Goal: Transaction & Acquisition: Purchase product/service

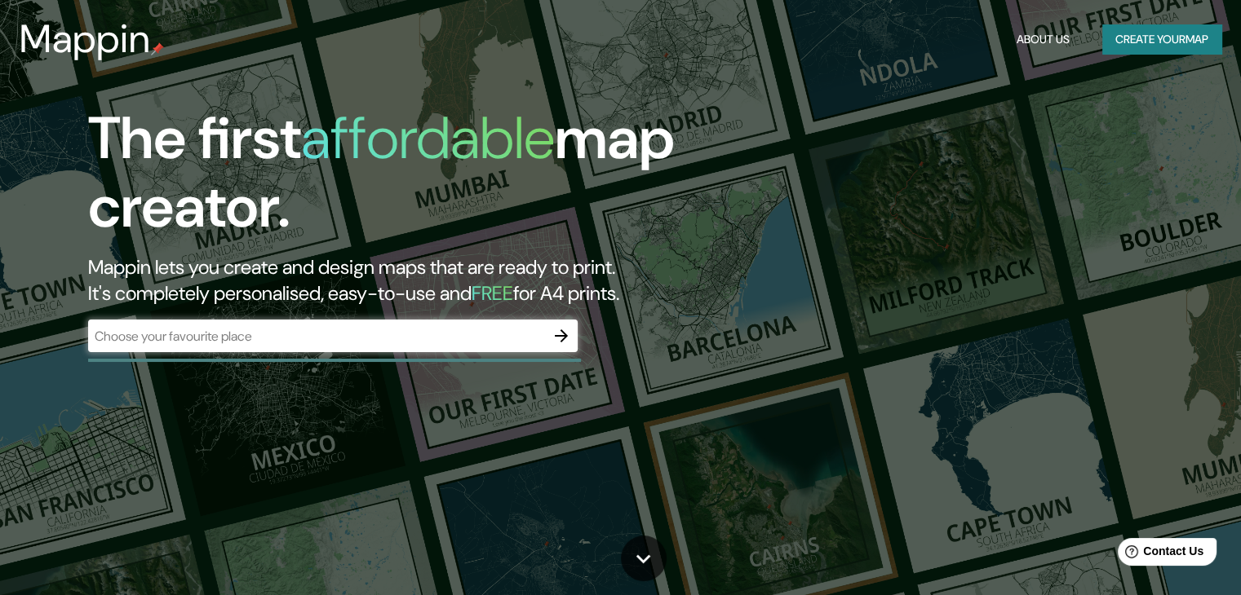
click at [498, 339] on input "text" at bounding box center [316, 336] width 457 height 19
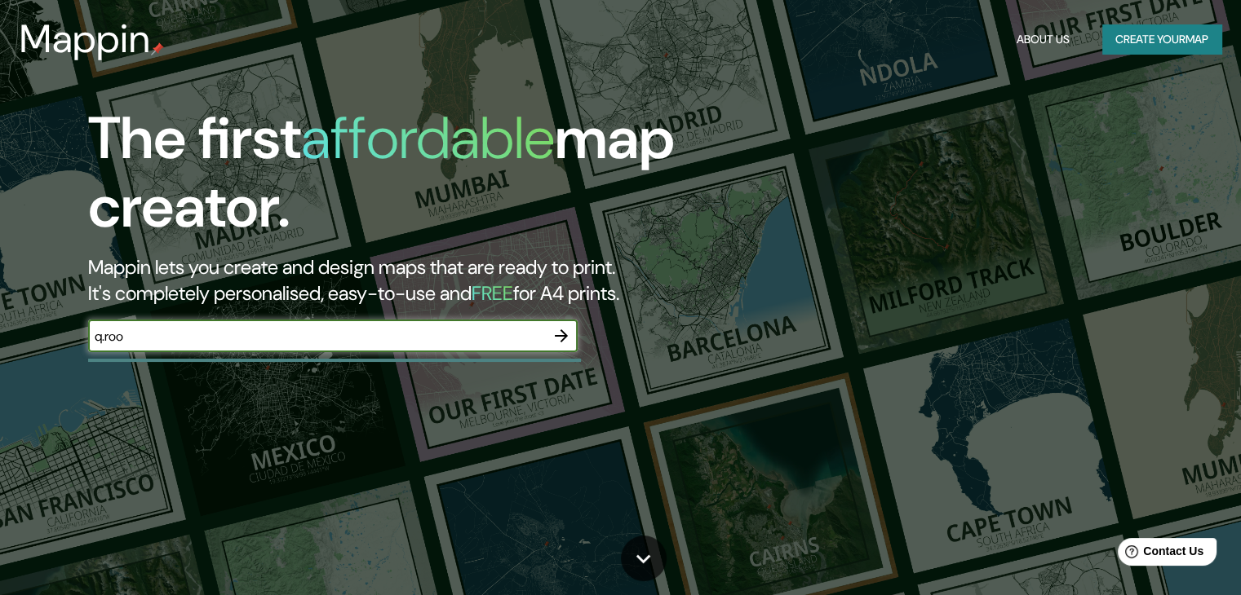
type input "q.roo"
click at [555, 337] on icon "button" at bounding box center [561, 336] width 20 height 20
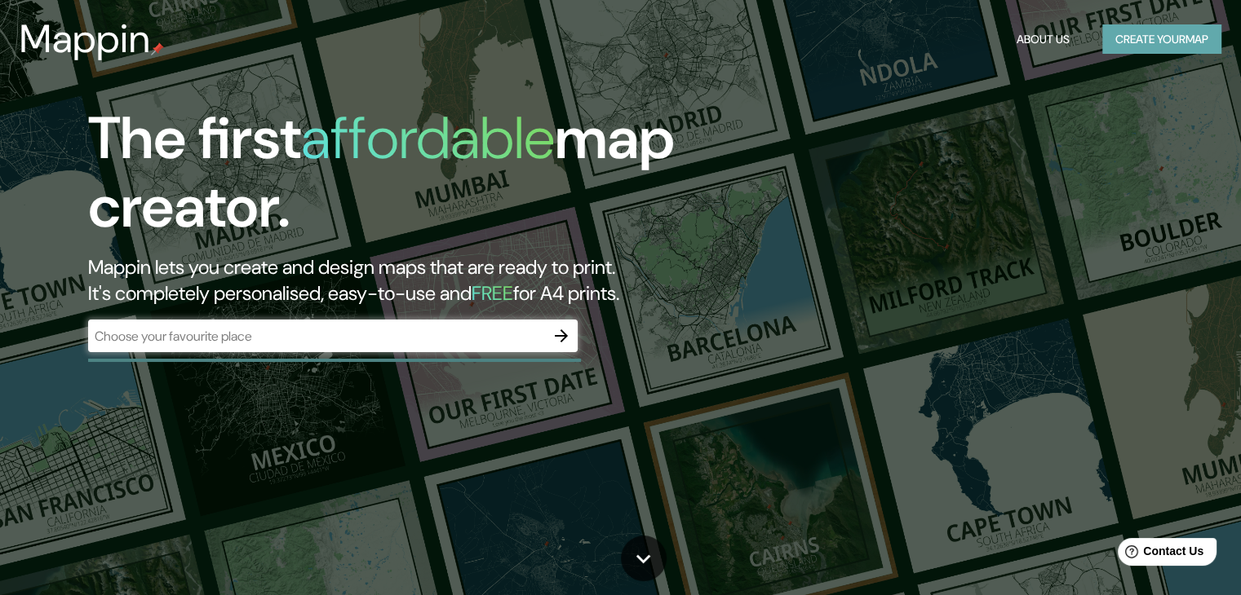
click at [1132, 30] on button "Create your map" at bounding box center [1161, 39] width 119 height 30
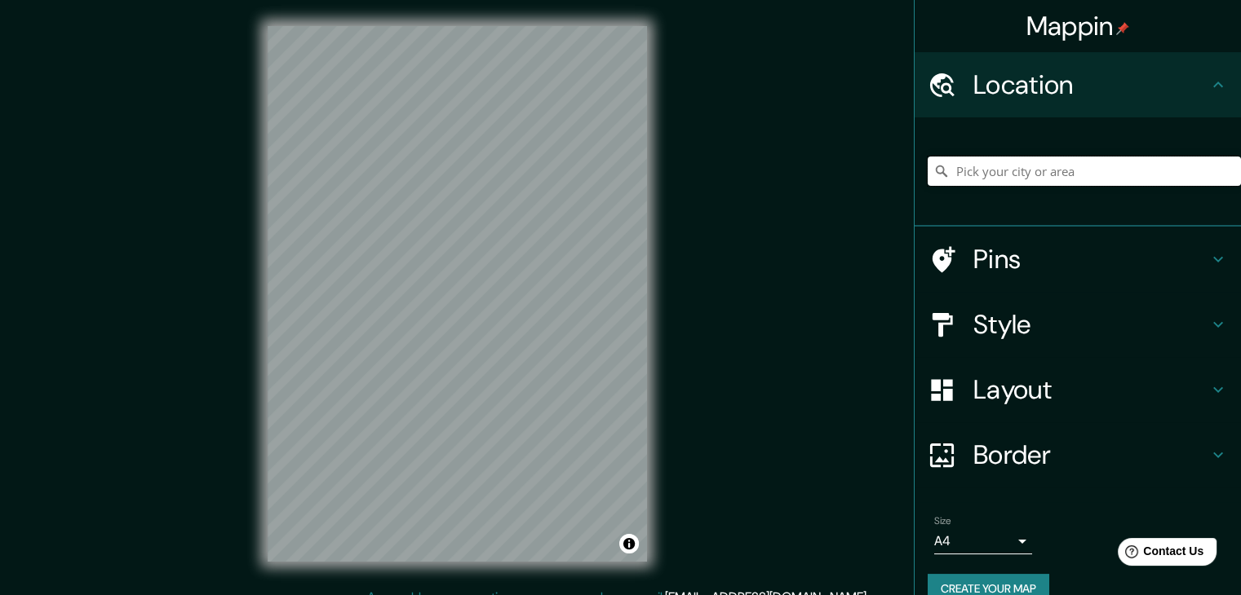
click at [1003, 165] on input "Pick your city or area" at bounding box center [1083, 171] width 313 height 29
click at [1014, 166] on input "Pick your city or area" at bounding box center [1083, 171] width 313 height 29
click at [1007, 172] on input "Pick your city or area" at bounding box center [1083, 171] width 313 height 29
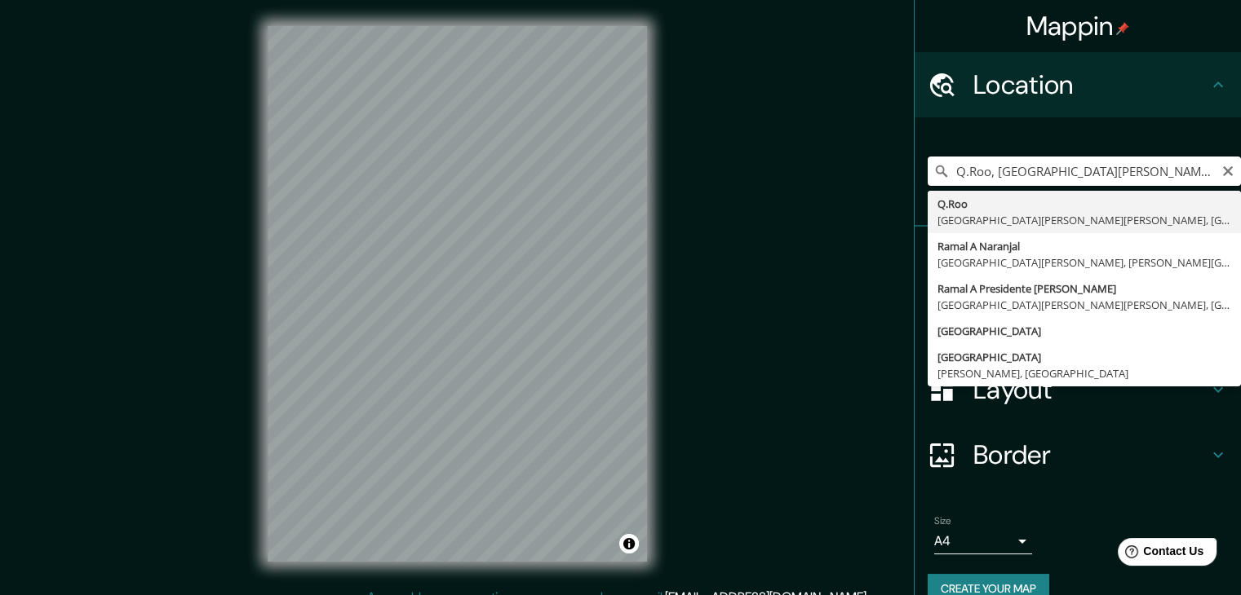
click at [1118, 170] on input "Q.Roo, [GEOGRAPHIC_DATA][PERSON_NAME], [PERSON_NAME][GEOGRAPHIC_DATA], [GEOGRAP…" at bounding box center [1083, 171] width 313 height 29
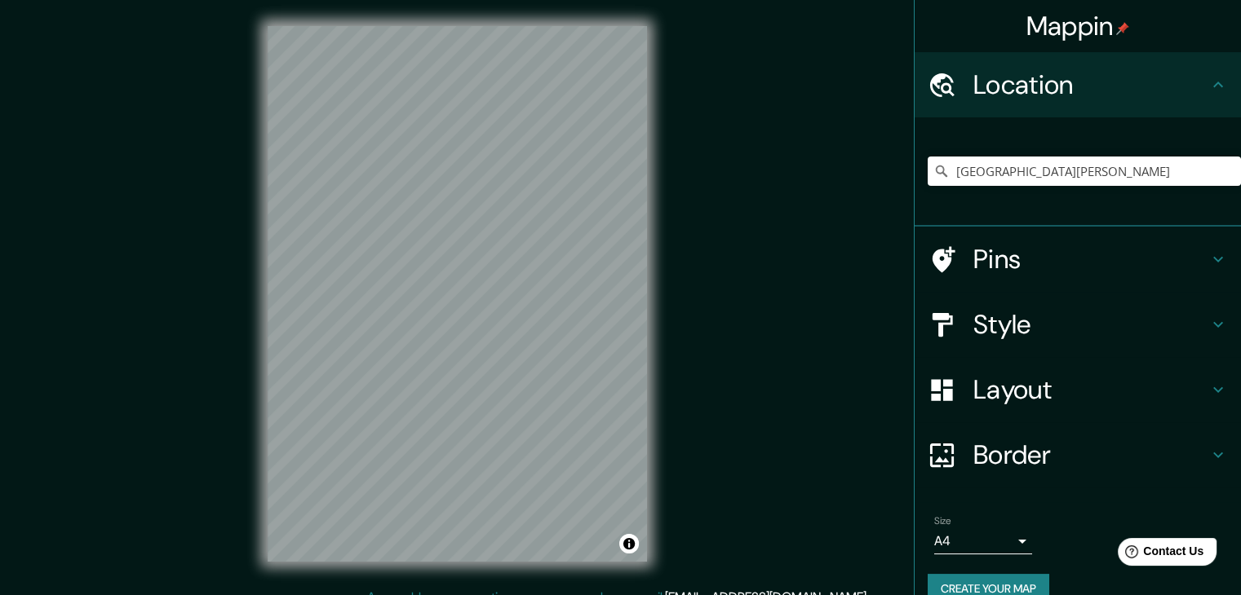
drag, startPoint x: 698, startPoint y: 359, endPoint x: 698, endPoint y: 340, distance: 18.8
click at [698, 340] on div "Mappin Location [GEOGRAPHIC_DATA][PERSON_NAME] Pins Style Layout Border Choose …" at bounding box center [620, 307] width 1241 height 614
click at [971, 162] on input "[GEOGRAPHIC_DATA][PERSON_NAME]" at bounding box center [1083, 171] width 313 height 29
drag, startPoint x: 1016, startPoint y: 175, endPoint x: 935, endPoint y: 164, distance: 82.4
click at [935, 164] on div "[GEOGRAPHIC_DATA][PERSON_NAME]" at bounding box center [1083, 171] width 313 height 29
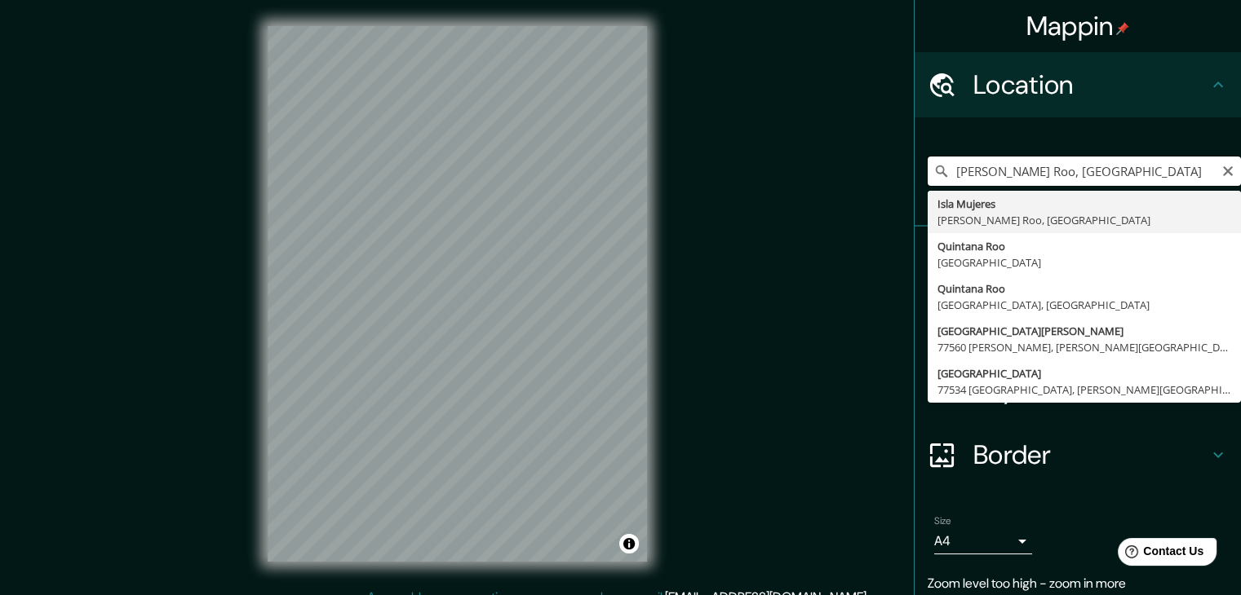
drag, startPoint x: 1066, startPoint y: 172, endPoint x: 1031, endPoint y: 158, distance: 37.7
click at [1031, 158] on input "[PERSON_NAME] Roo, [GEOGRAPHIC_DATA]" at bounding box center [1083, 171] width 313 height 29
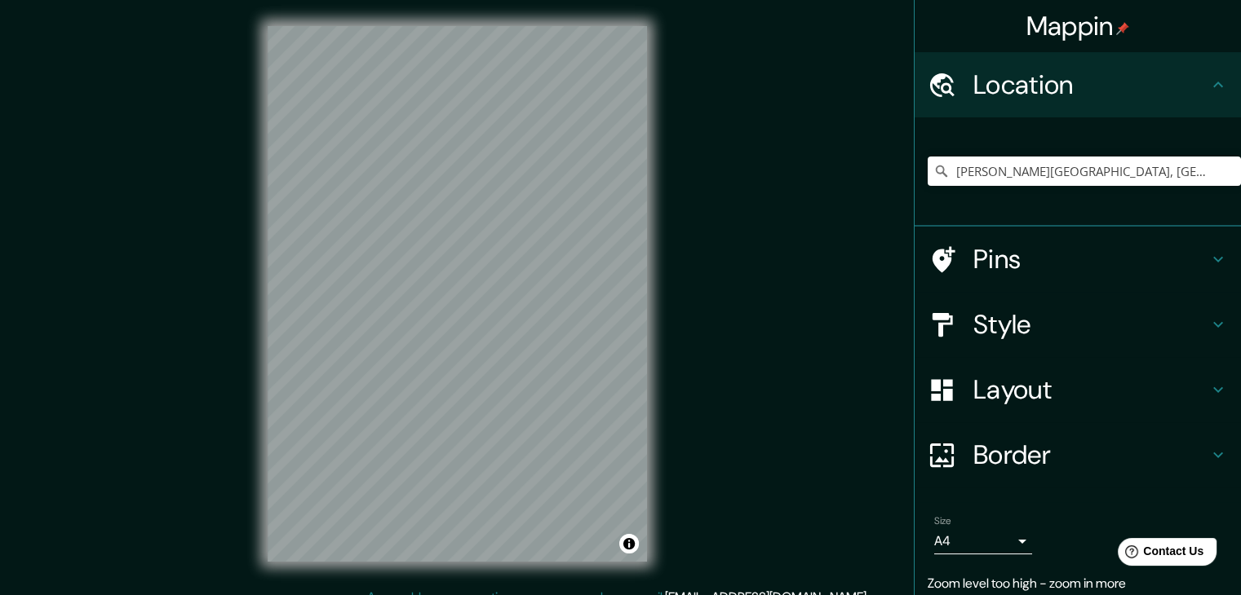
click at [1025, 259] on h4 "Pins" at bounding box center [1090, 259] width 235 height 33
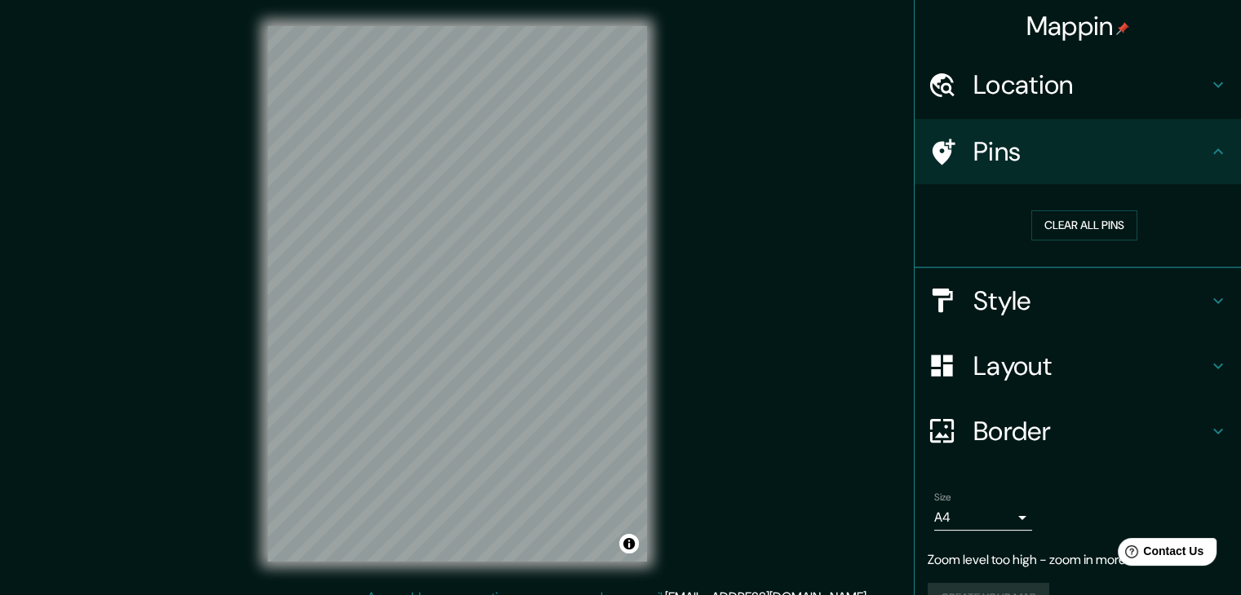
click at [1060, 285] on h4 "Style" at bounding box center [1090, 301] width 235 height 33
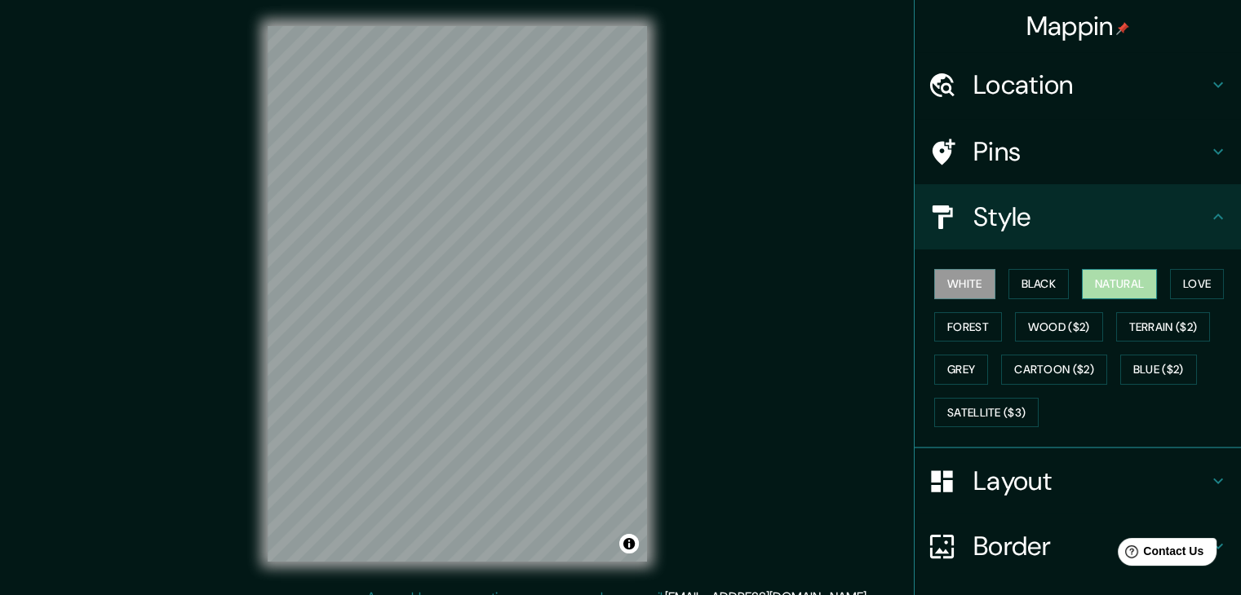
click at [1128, 280] on button "Natural" at bounding box center [1119, 284] width 75 height 30
click at [1189, 281] on button "Love" at bounding box center [1197, 284] width 54 height 30
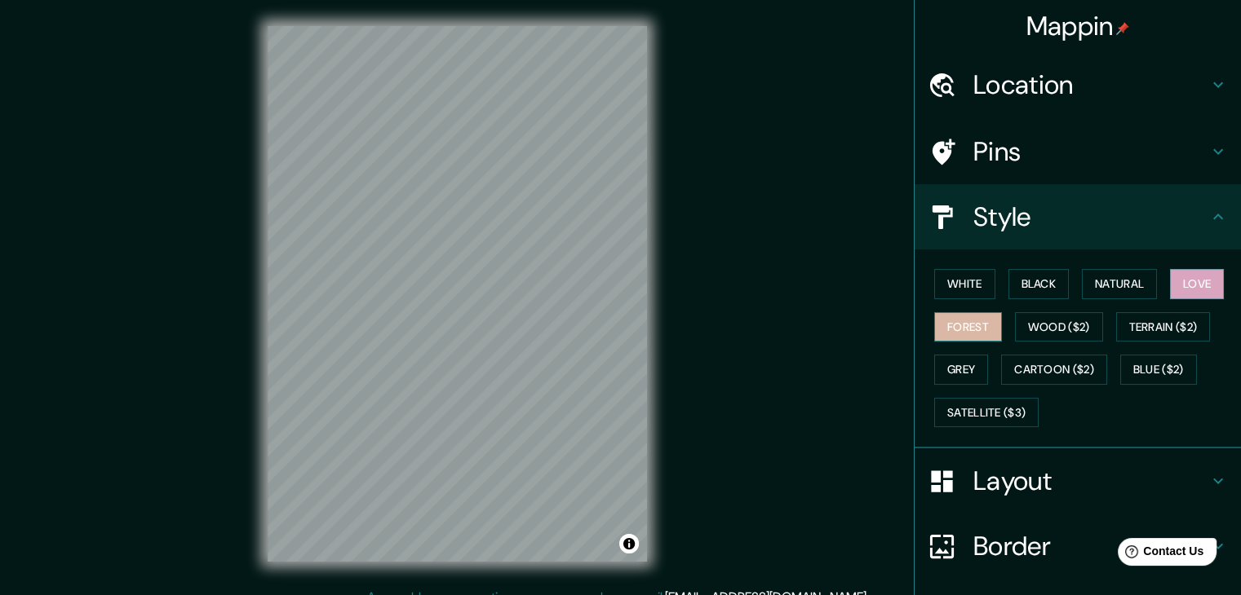
click at [969, 325] on button "Forest" at bounding box center [968, 327] width 68 height 30
click at [1032, 325] on button "Wood ($2)" at bounding box center [1059, 327] width 88 height 30
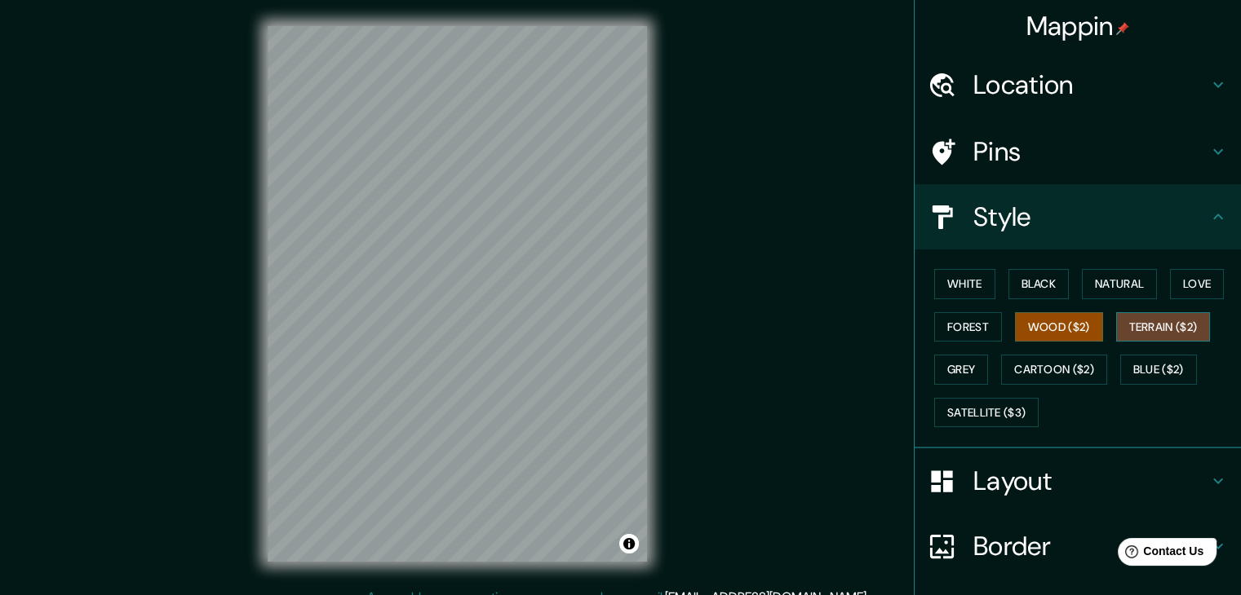
click at [1161, 324] on button "Terrain ($2)" at bounding box center [1163, 327] width 95 height 30
click at [958, 366] on button "Grey" at bounding box center [961, 370] width 54 height 30
click at [1145, 315] on button "Terrain ($2)" at bounding box center [1163, 327] width 95 height 30
click at [1049, 327] on button "Wood ($2)" at bounding box center [1059, 327] width 88 height 30
click at [1151, 327] on button "Terrain ($2)" at bounding box center [1163, 327] width 95 height 30
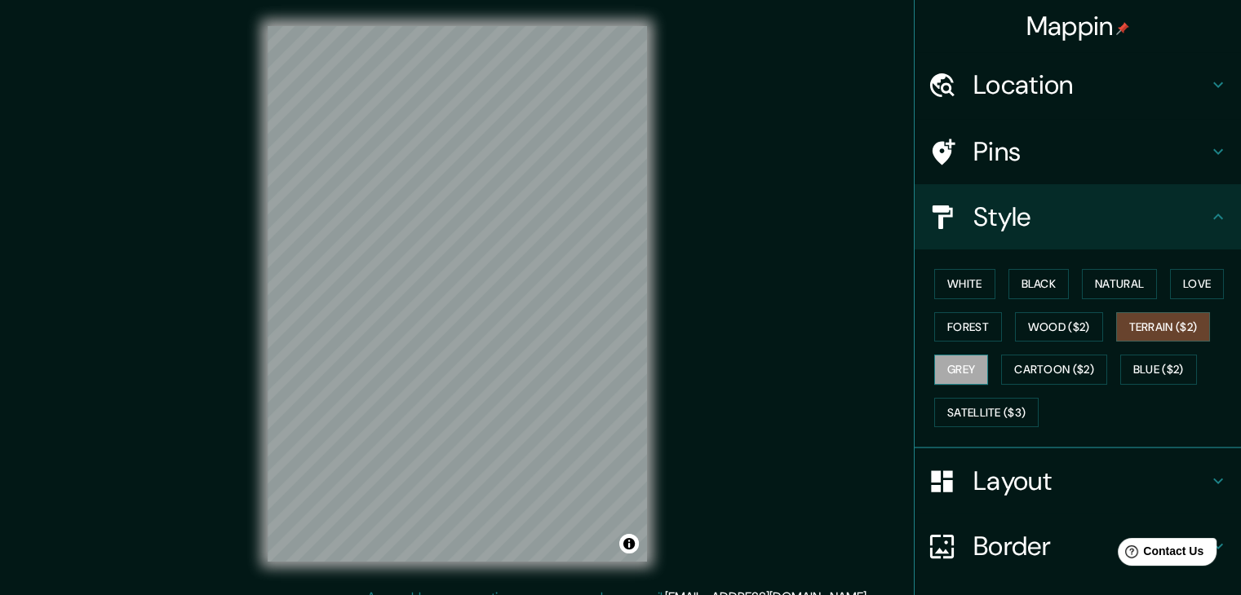
click at [956, 374] on button "Grey" at bounding box center [961, 370] width 54 height 30
click at [1029, 361] on button "Cartoon ($2)" at bounding box center [1054, 370] width 106 height 30
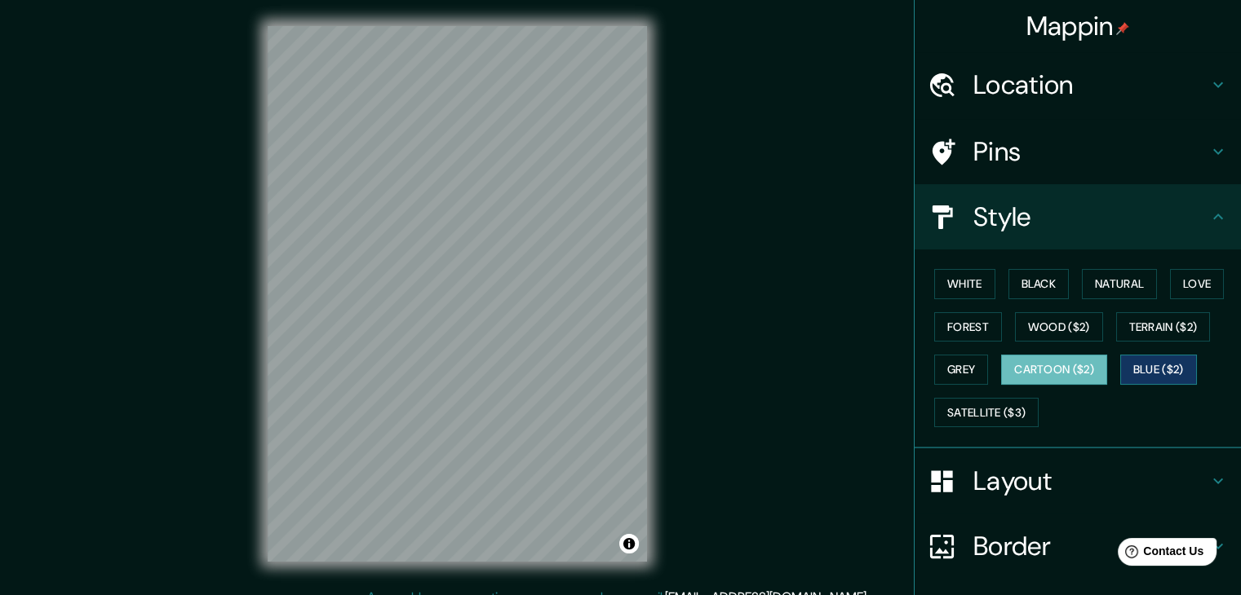
click at [1162, 363] on button "Blue ($2)" at bounding box center [1158, 370] width 77 height 30
click at [957, 417] on button "Satellite ($3)" at bounding box center [986, 413] width 104 height 30
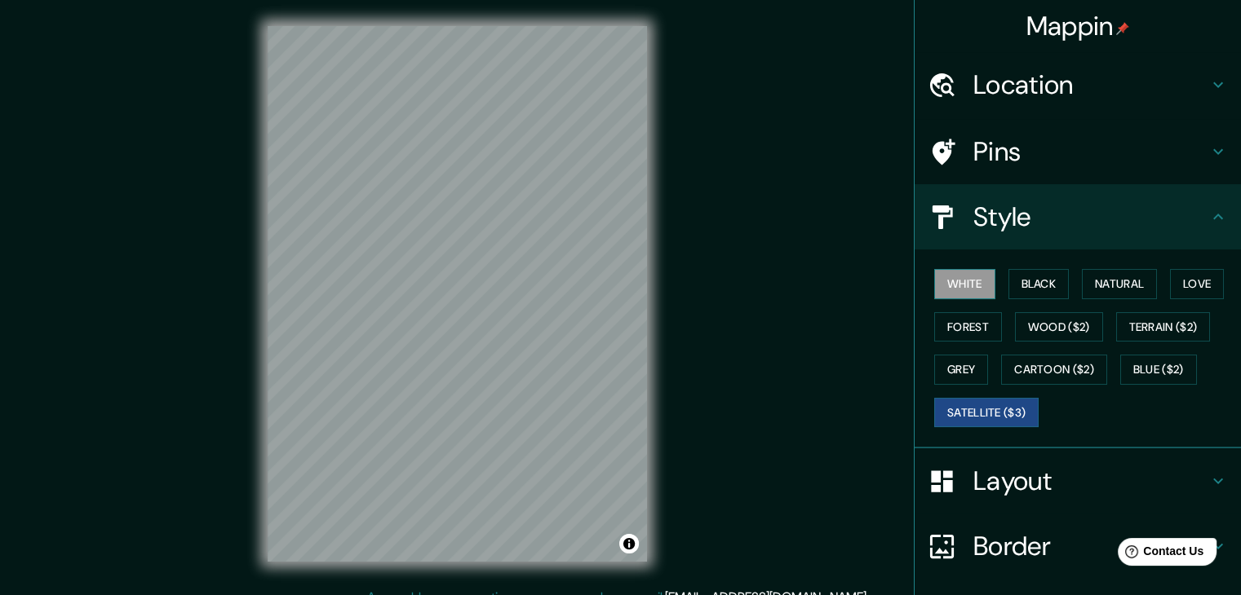
click at [967, 281] on button "White" at bounding box center [964, 284] width 61 height 30
click at [1038, 368] on button "Cartoon ($2)" at bounding box center [1054, 370] width 106 height 30
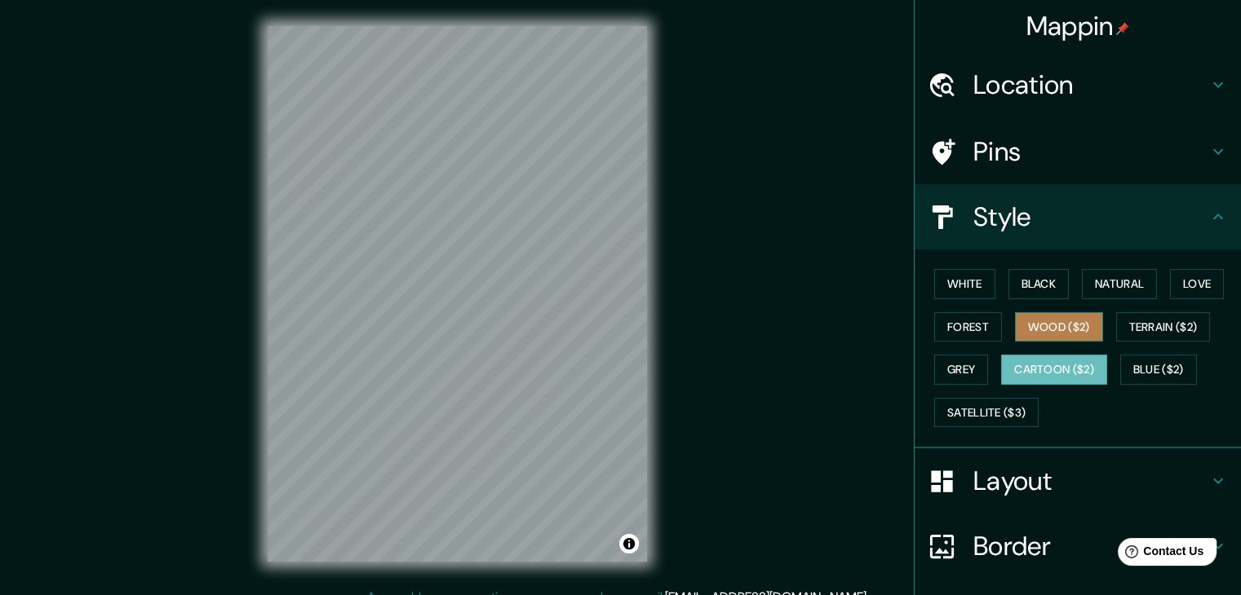
click at [1020, 328] on button "Wood ($2)" at bounding box center [1059, 327] width 88 height 30
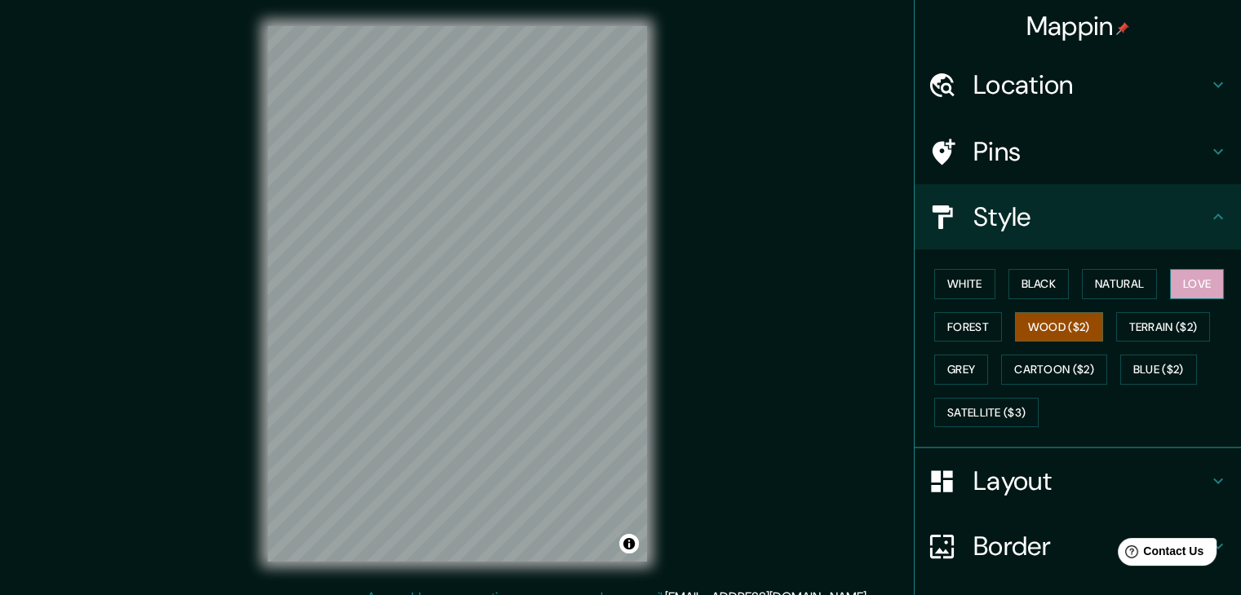
click at [1197, 288] on button "Love" at bounding box center [1197, 284] width 54 height 30
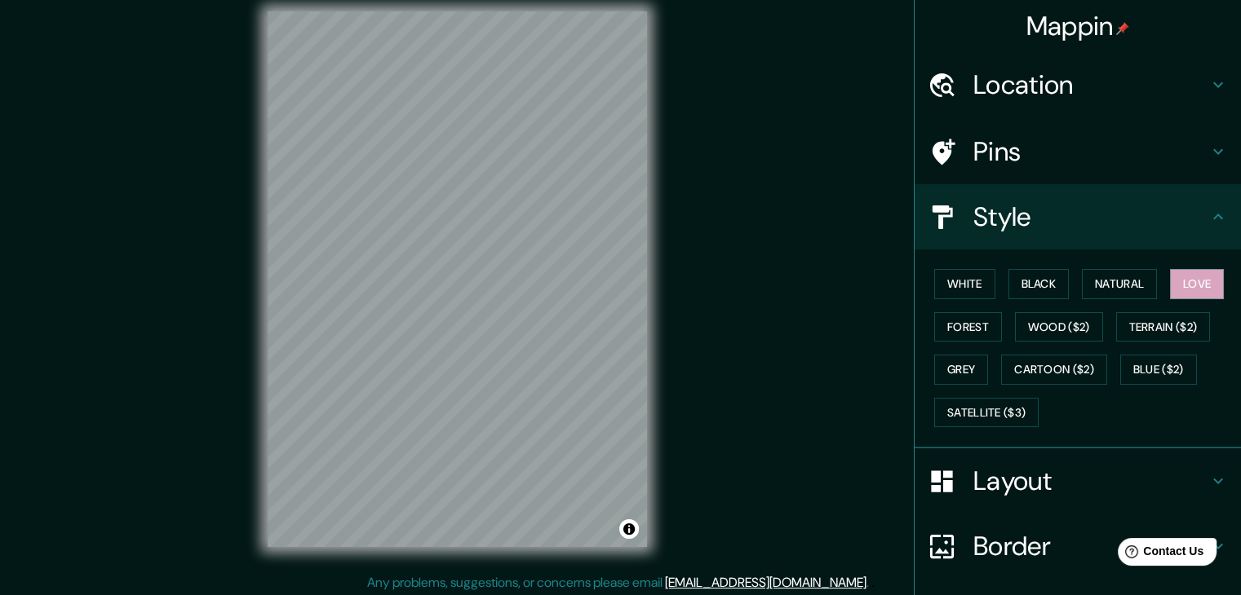
scroll to position [19, 0]
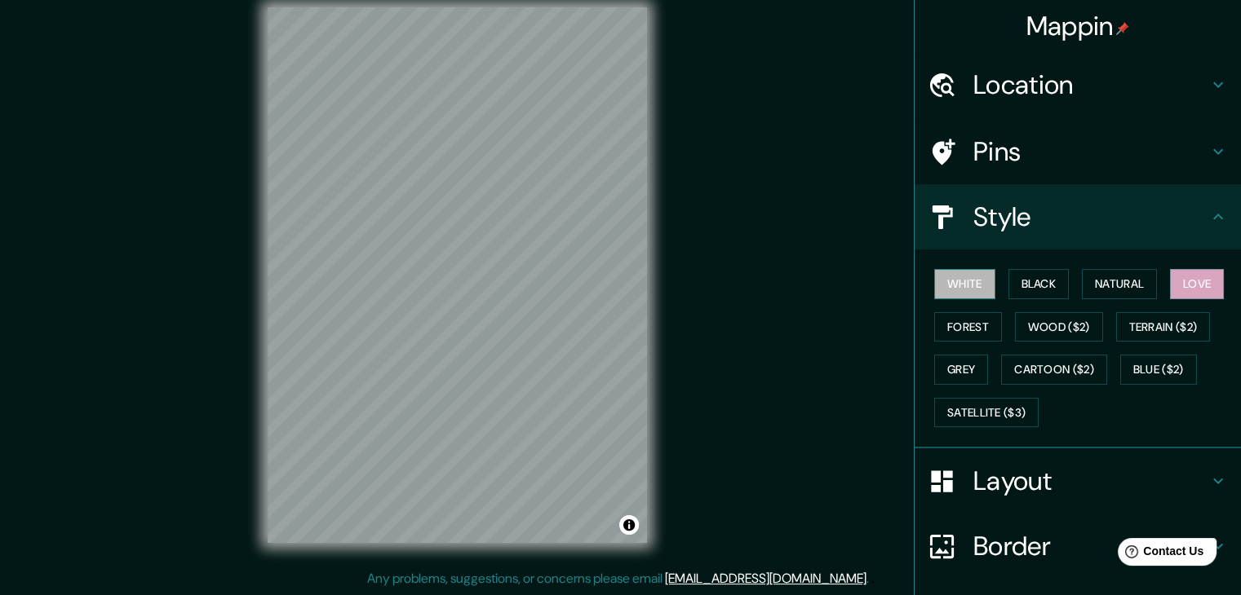
click at [956, 281] on button "White" at bounding box center [964, 284] width 61 height 30
click at [1008, 281] on button "Black" at bounding box center [1038, 284] width 61 height 30
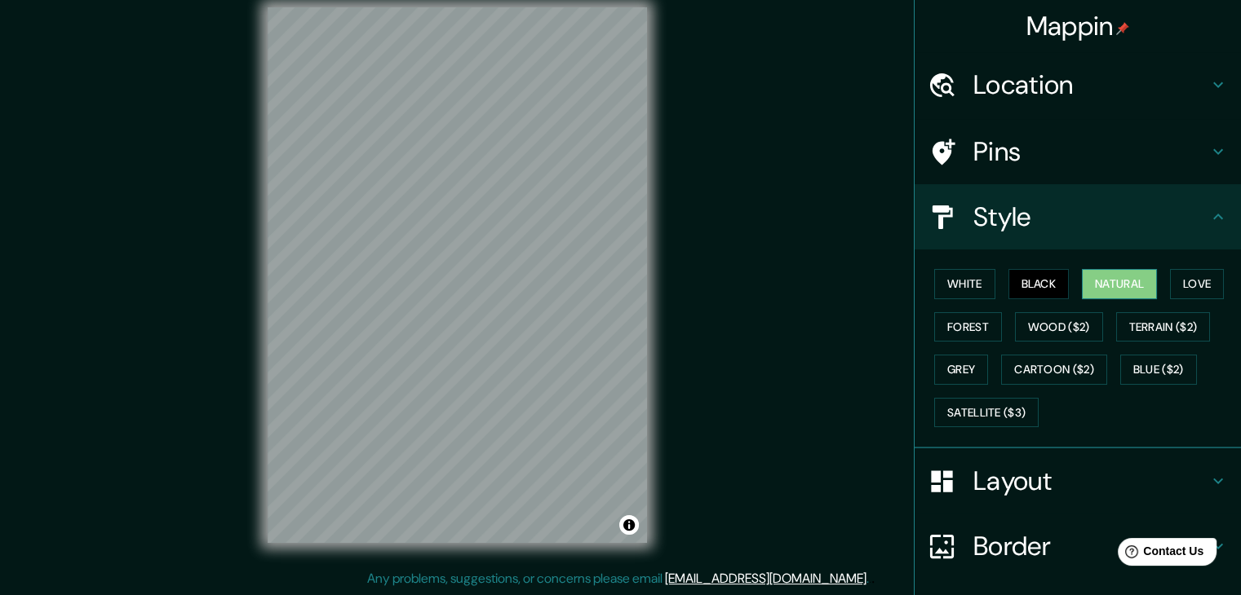
click at [1082, 278] on button "Natural" at bounding box center [1119, 284] width 75 height 30
click at [1060, 325] on button "Wood ($2)" at bounding box center [1059, 327] width 88 height 30
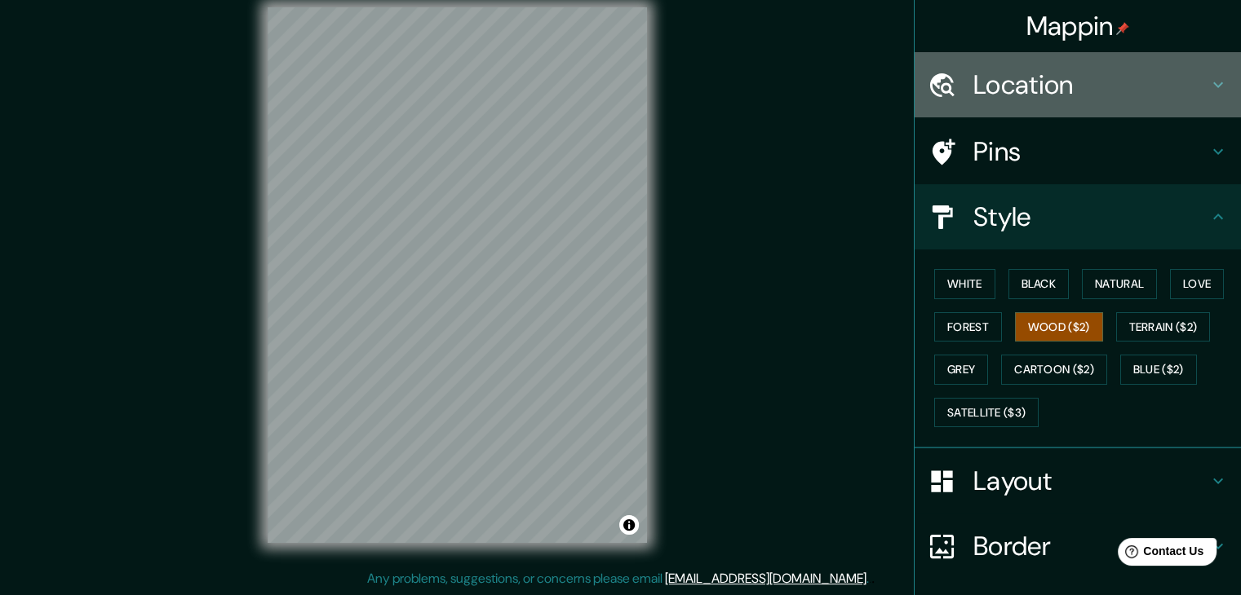
click at [1110, 91] on h4 "Location" at bounding box center [1090, 85] width 235 height 33
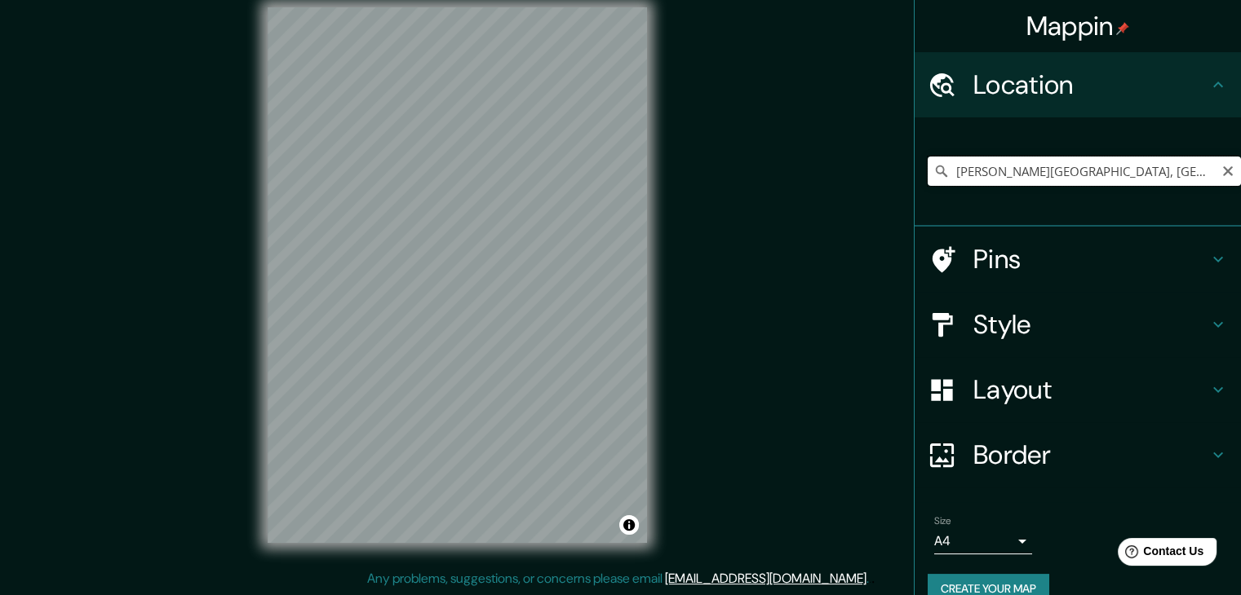
click at [1102, 181] on input "[PERSON_NAME][GEOGRAPHIC_DATA], [GEOGRAPHIC_DATA]" at bounding box center [1083, 171] width 313 height 29
click at [941, 167] on input "[PERSON_NAME][GEOGRAPHIC_DATA], [GEOGRAPHIC_DATA]" at bounding box center [1083, 171] width 313 height 29
type input "Cancún, [PERSON_NAME][GEOGRAPHIC_DATA], [GEOGRAPHIC_DATA]"
click at [1040, 328] on h4 "Style" at bounding box center [1090, 324] width 235 height 33
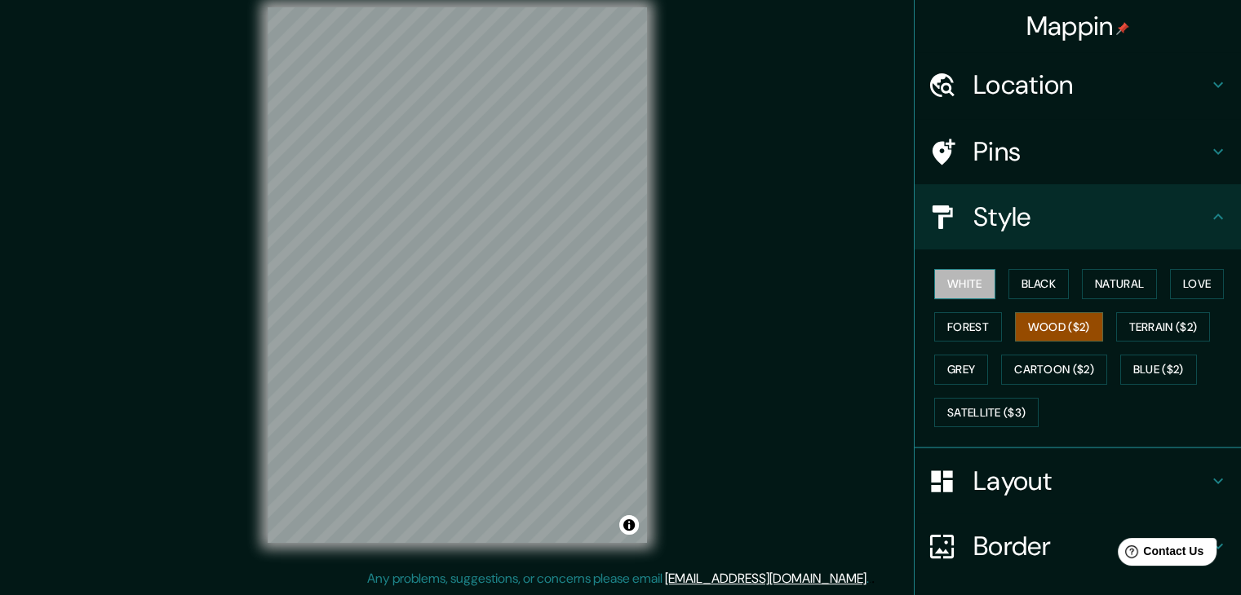
click at [970, 285] on button "White" at bounding box center [964, 284] width 61 height 30
click at [991, 538] on h4 "Border" at bounding box center [1090, 546] width 235 height 33
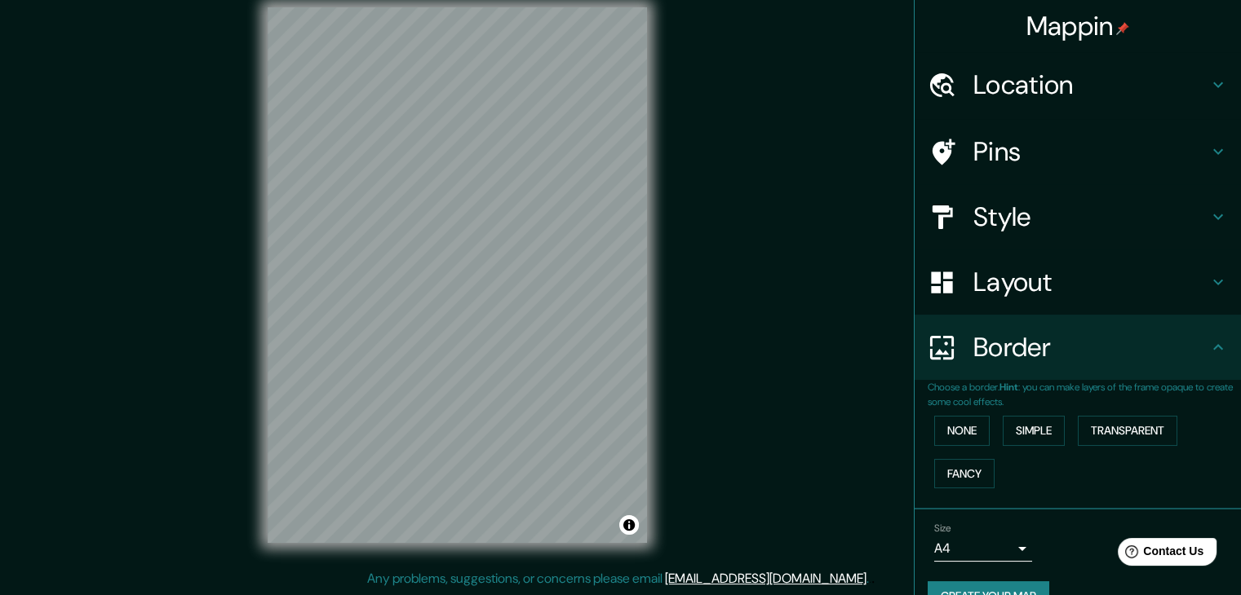
click at [998, 283] on h4 "Layout" at bounding box center [1090, 282] width 235 height 33
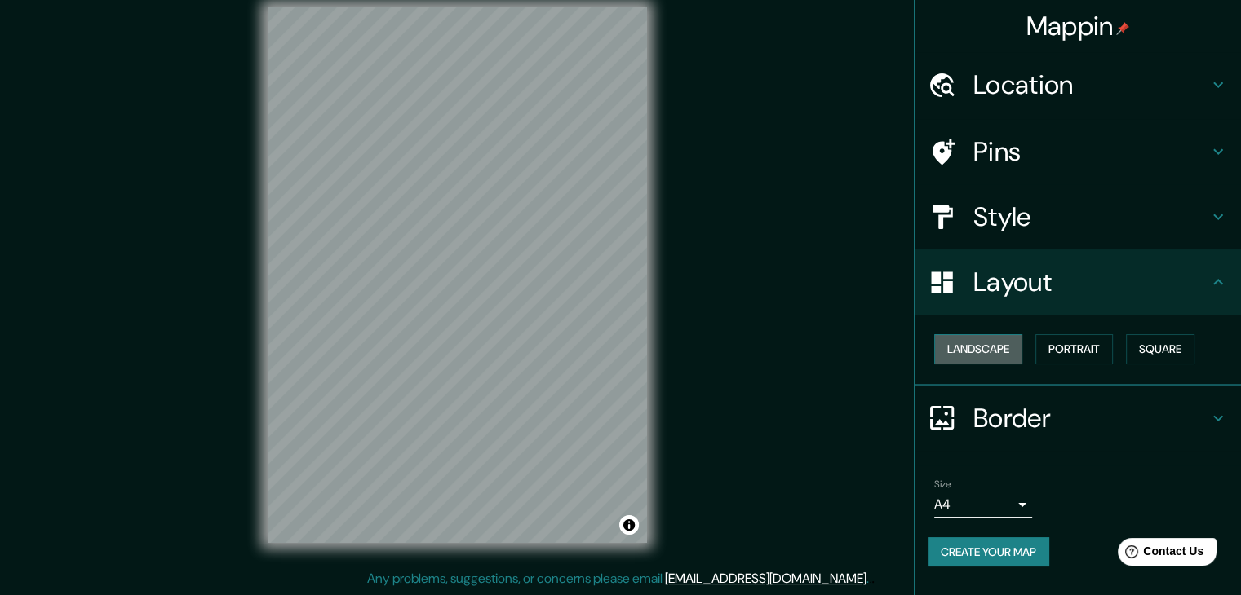
click at [989, 356] on button "Landscape" at bounding box center [978, 349] width 88 height 30
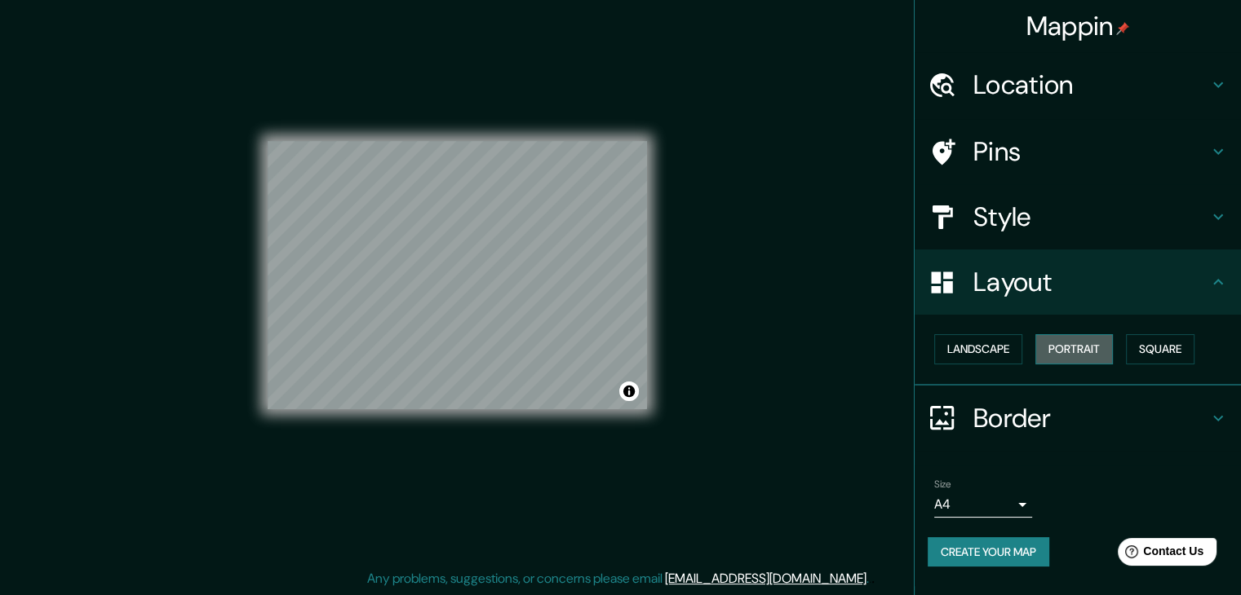
click at [1087, 350] on button "Portrait" at bounding box center [1073, 349] width 77 height 30
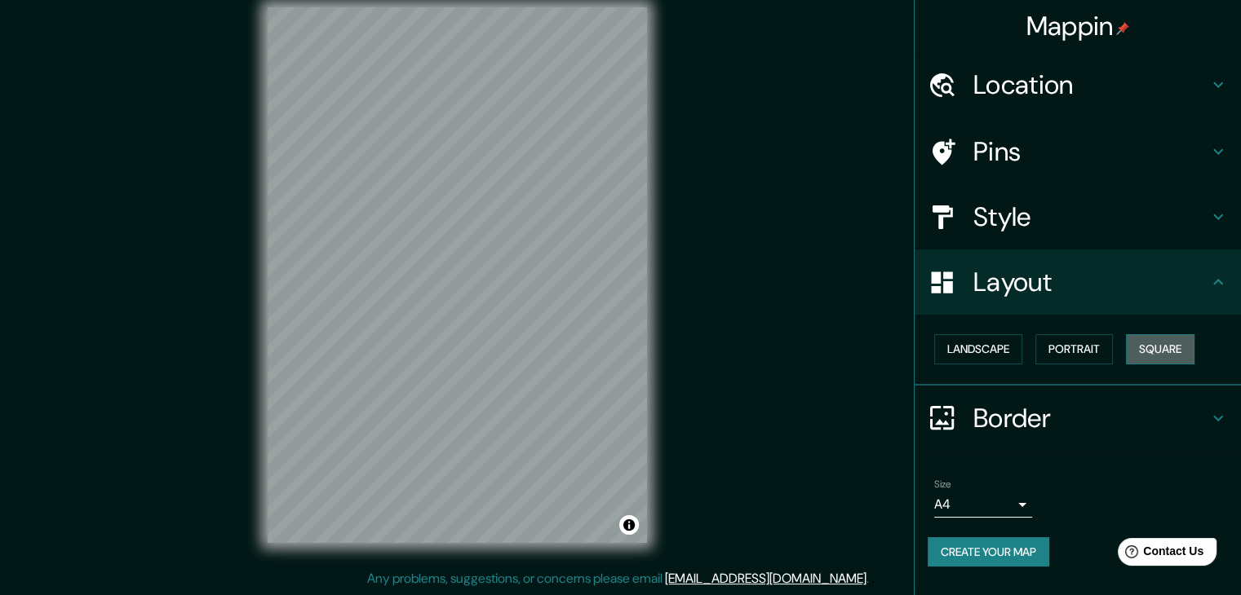
click at [1171, 345] on button "Square" at bounding box center [1160, 349] width 69 height 30
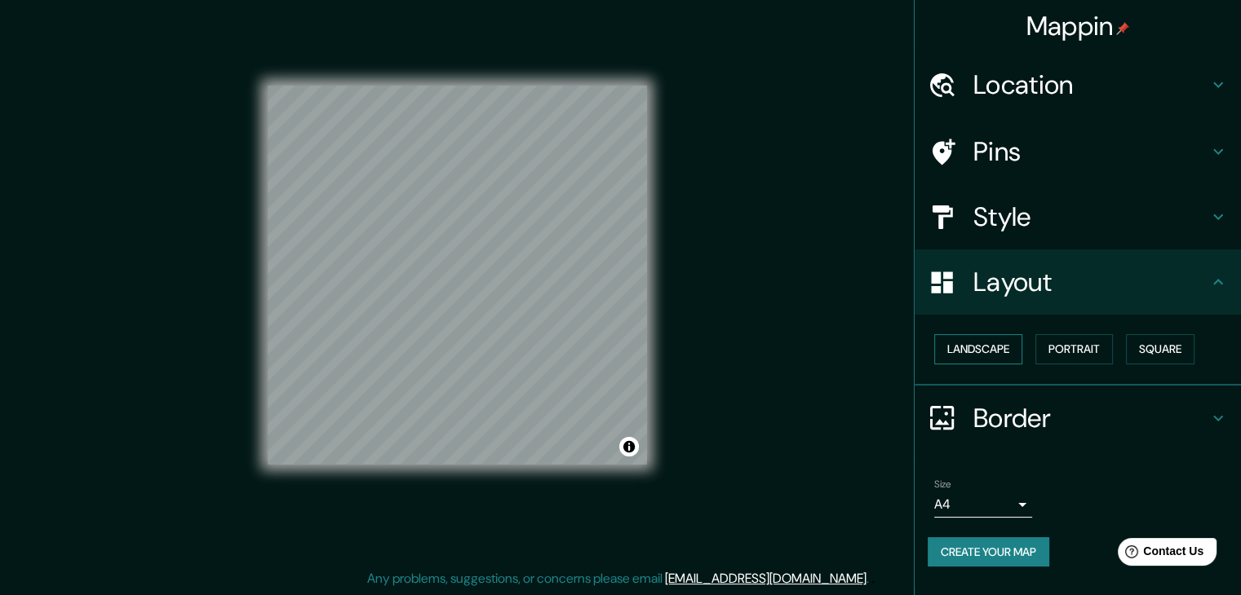
click at [966, 356] on button "Landscape" at bounding box center [978, 349] width 88 height 30
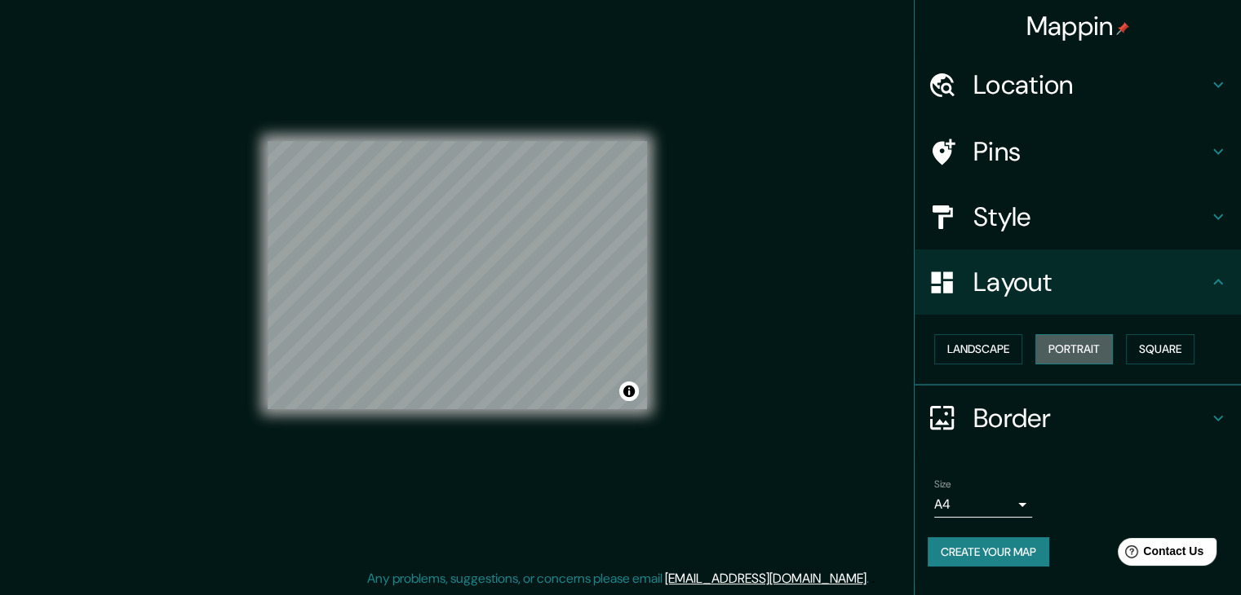
click at [1070, 343] on button "Portrait" at bounding box center [1073, 349] width 77 height 30
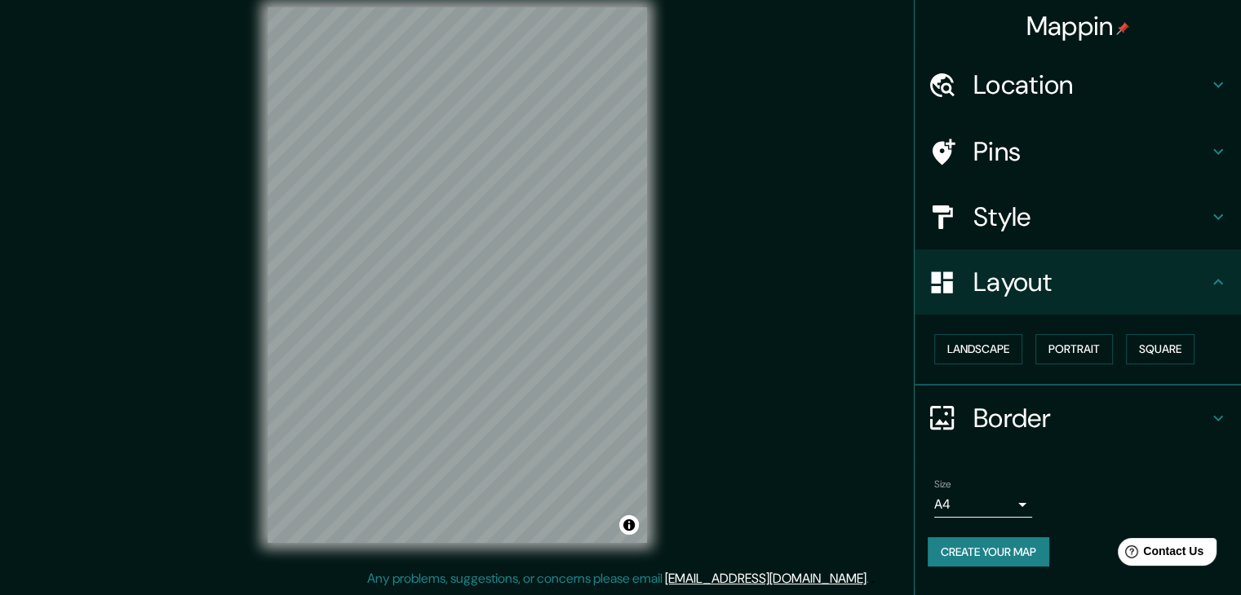
click at [1057, 418] on h4 "Border" at bounding box center [1090, 418] width 235 height 33
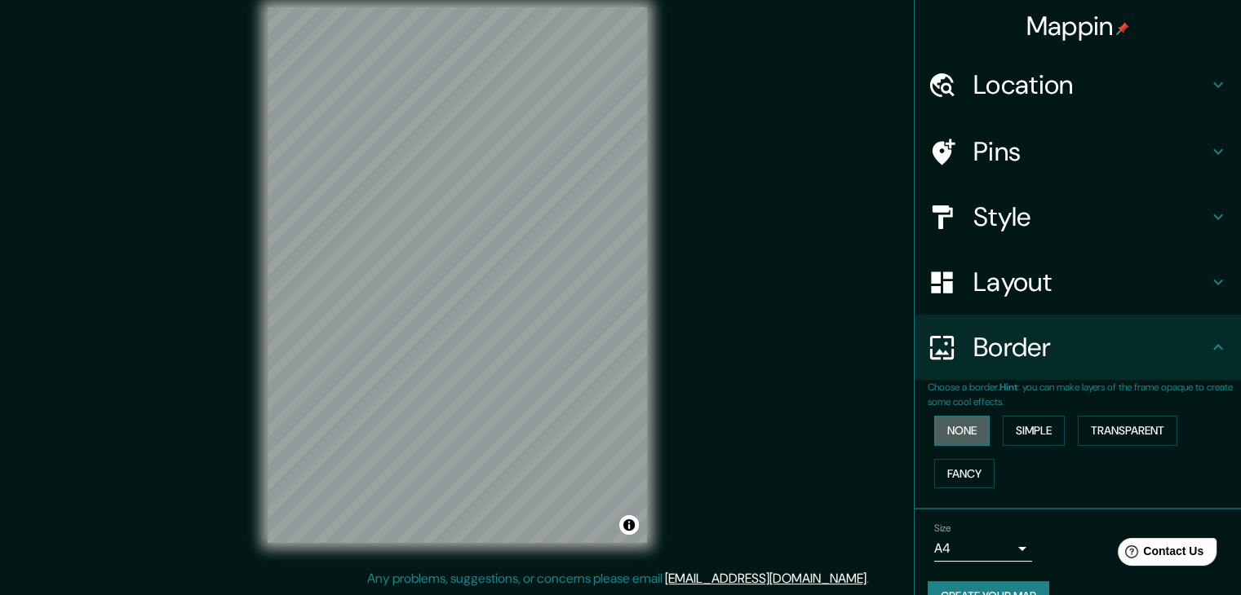
click at [967, 423] on button "None" at bounding box center [961, 431] width 55 height 30
click at [950, 430] on button "None" at bounding box center [961, 431] width 55 height 30
click at [1003, 430] on button "Simple" at bounding box center [1034, 431] width 62 height 30
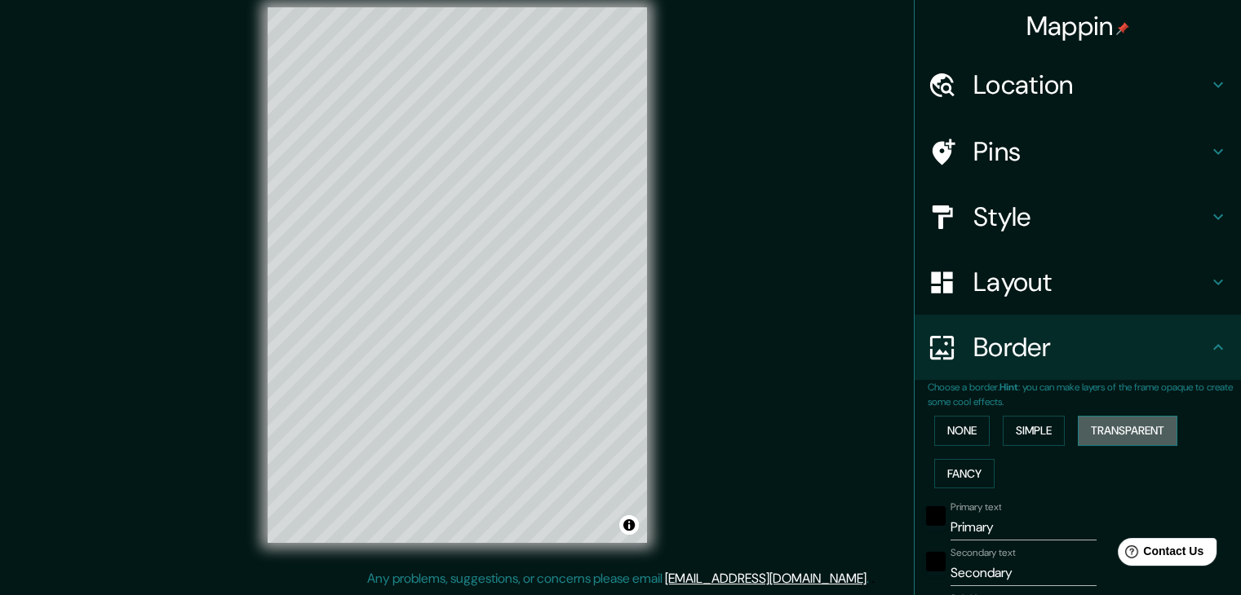
click at [1109, 417] on button "Transparent" at bounding box center [1128, 431] width 100 height 30
click at [950, 470] on button "Fancy" at bounding box center [964, 474] width 60 height 30
click at [962, 416] on button "None" at bounding box center [961, 431] width 55 height 30
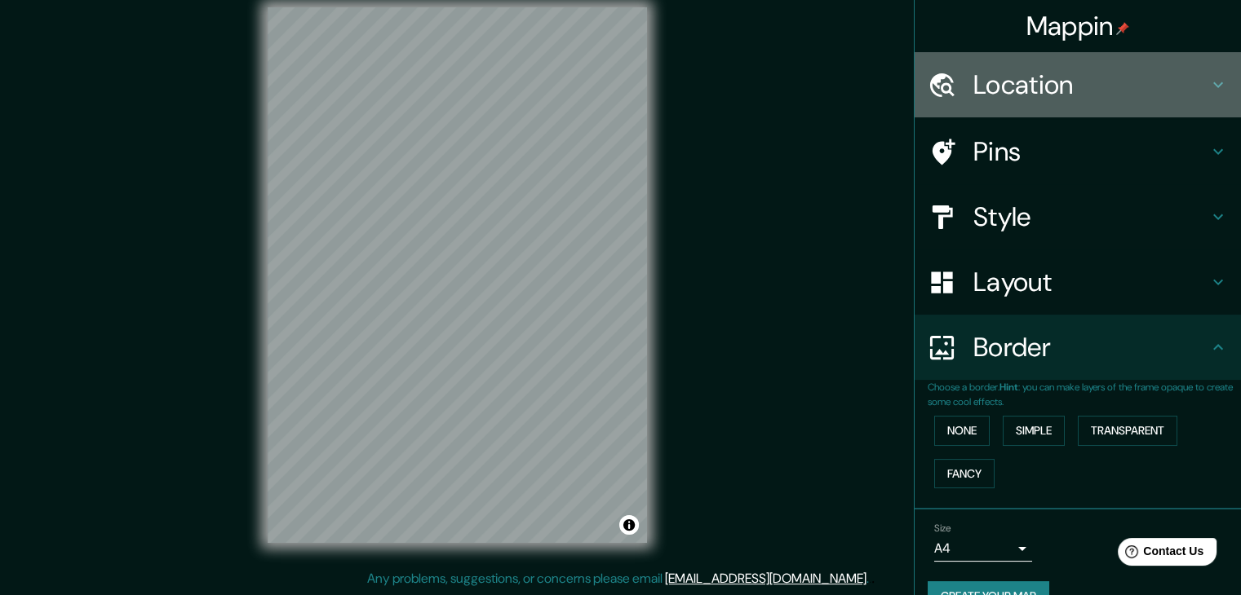
click at [1005, 77] on h4 "Location" at bounding box center [1090, 85] width 235 height 33
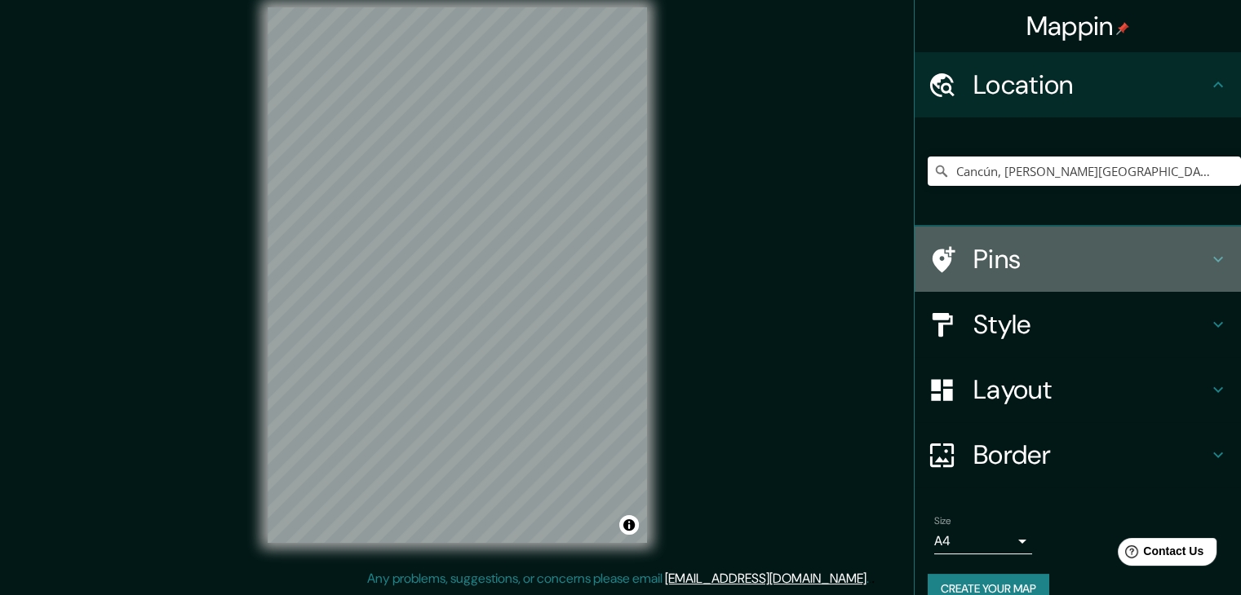
click at [992, 256] on h4 "Pins" at bounding box center [1090, 259] width 235 height 33
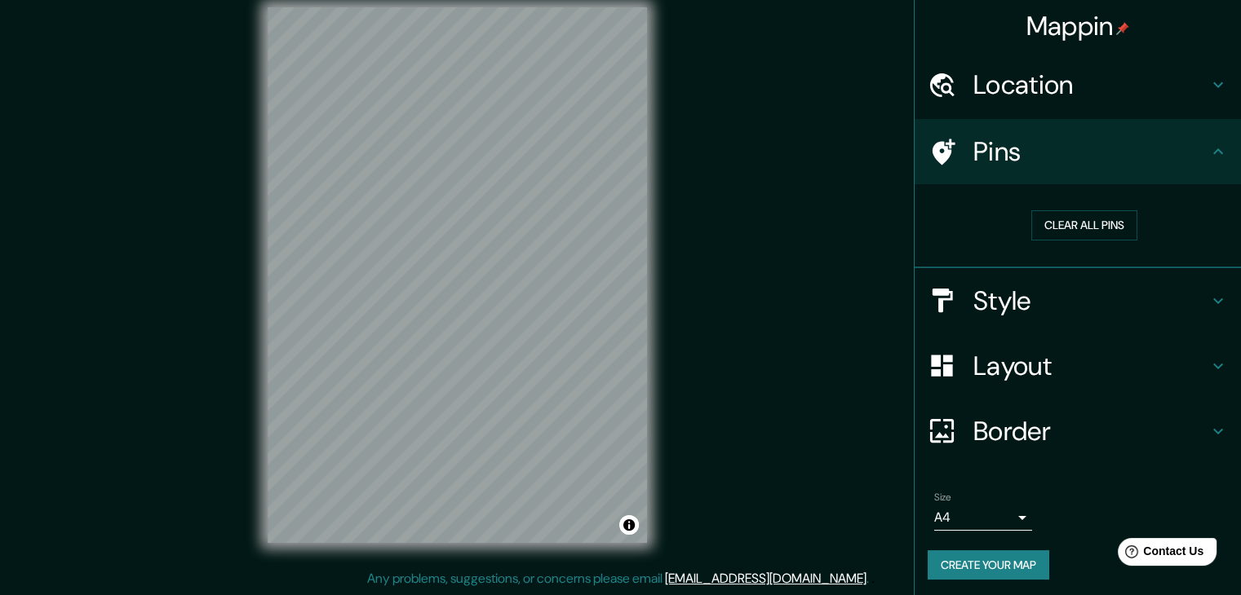
click at [1031, 301] on h4 "Style" at bounding box center [1090, 301] width 235 height 33
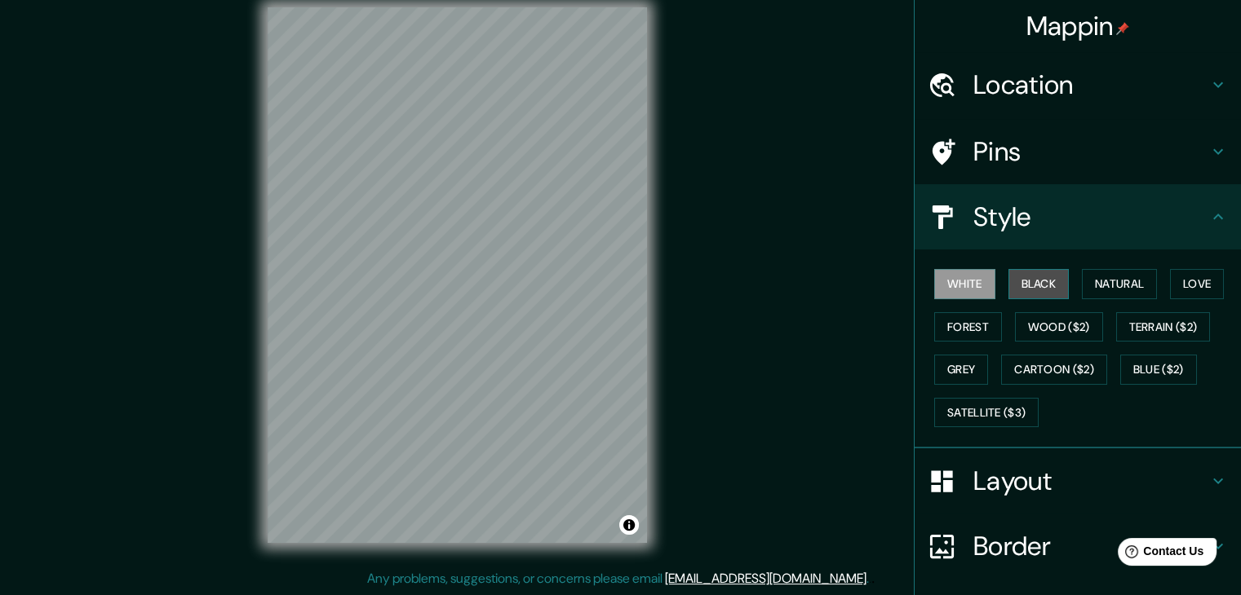
click at [1022, 276] on button "Black" at bounding box center [1038, 284] width 61 height 30
click at [1017, 322] on button "Wood ($2)" at bounding box center [1059, 327] width 88 height 30
